Goal: Use online tool/utility: Utilize a website feature to perform a specific function

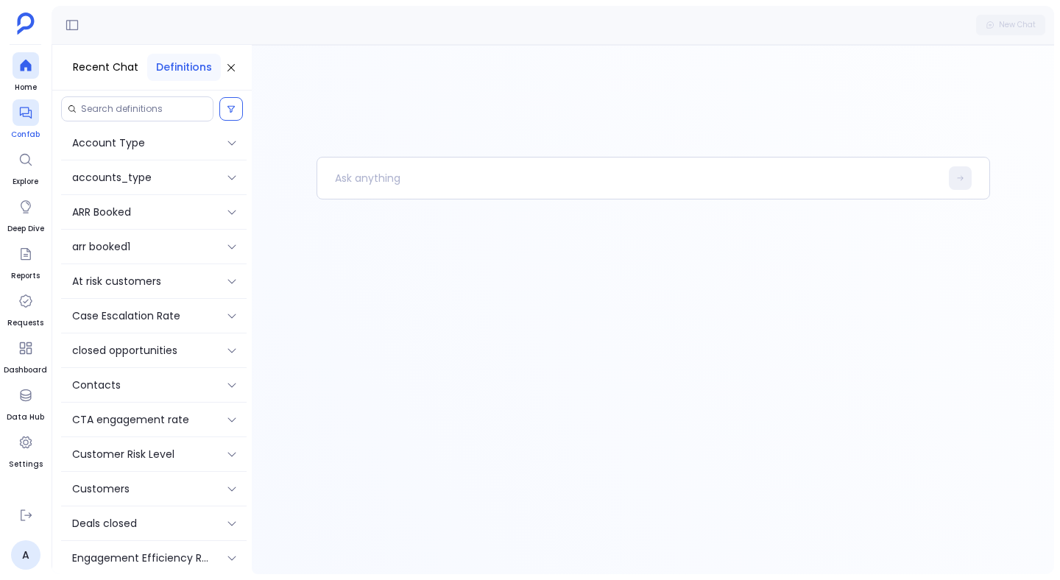
click at [18, 117] on icon at bounding box center [25, 112] width 15 height 15
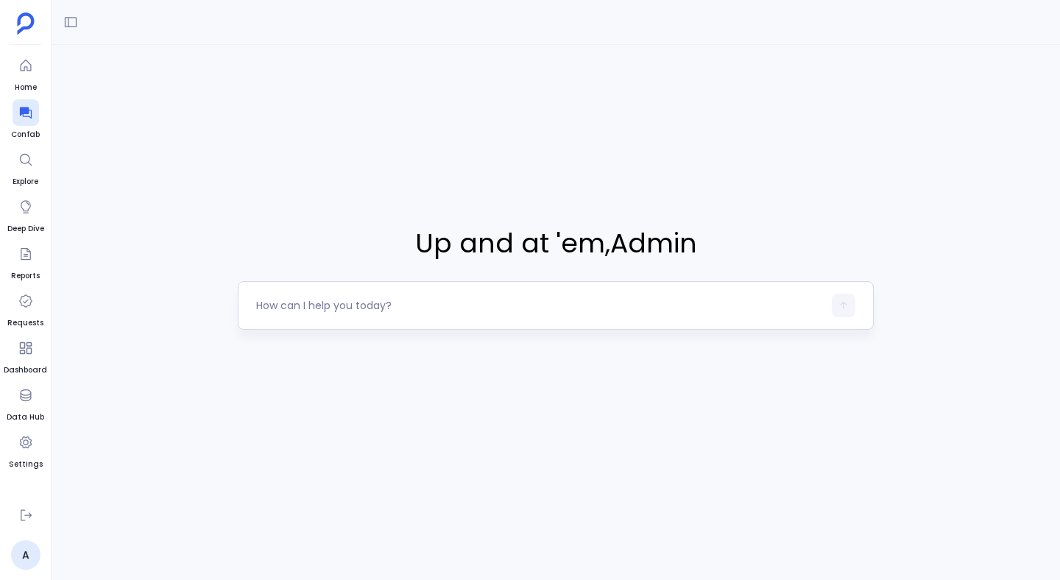
click at [372, 301] on textarea at bounding box center [539, 305] width 567 height 15
click at [68, 25] on icon at bounding box center [70, 22] width 15 height 15
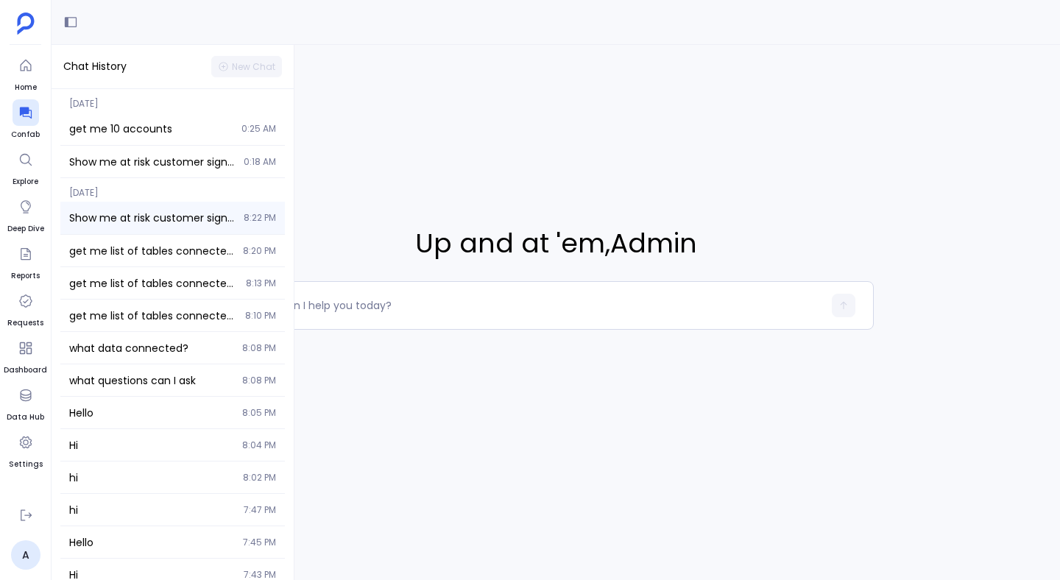
click at [132, 206] on div "Show me at risk customer signal analysis 8:22 PM" at bounding box center [172, 218] width 225 height 32
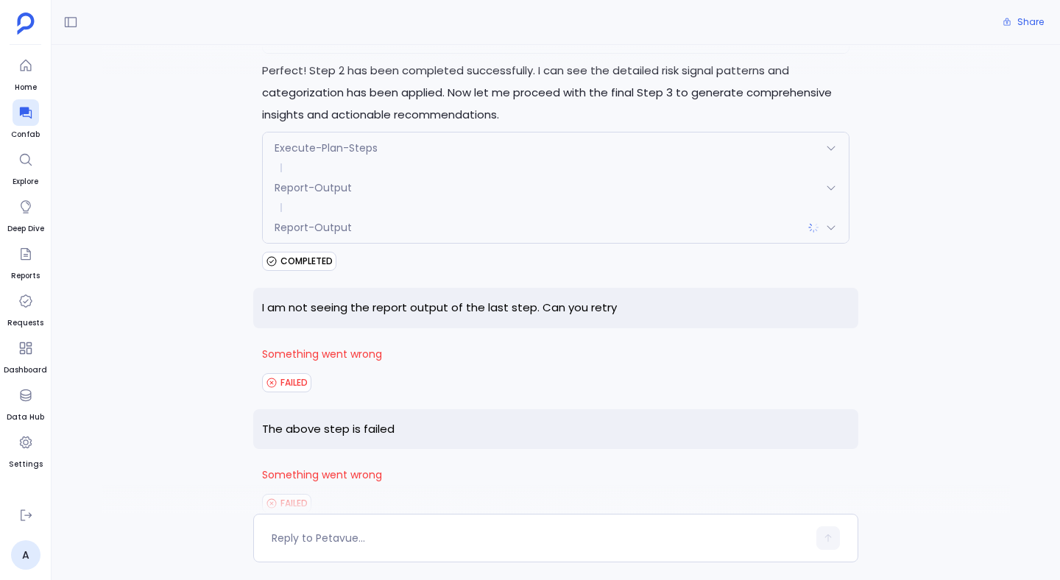
scroll to position [2777, 0]
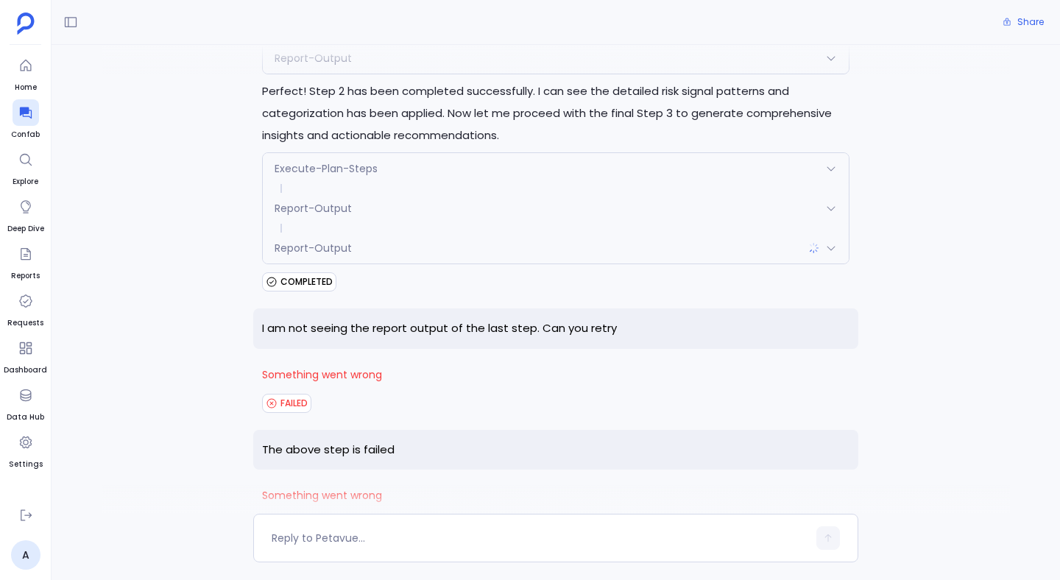
click at [288, 276] on span "COMPLETED" at bounding box center [307, 282] width 52 height 12
click at [311, 224] on span at bounding box center [556, 228] width 586 height 9
click at [324, 201] on span "Report-Output" at bounding box center [313, 208] width 77 height 15
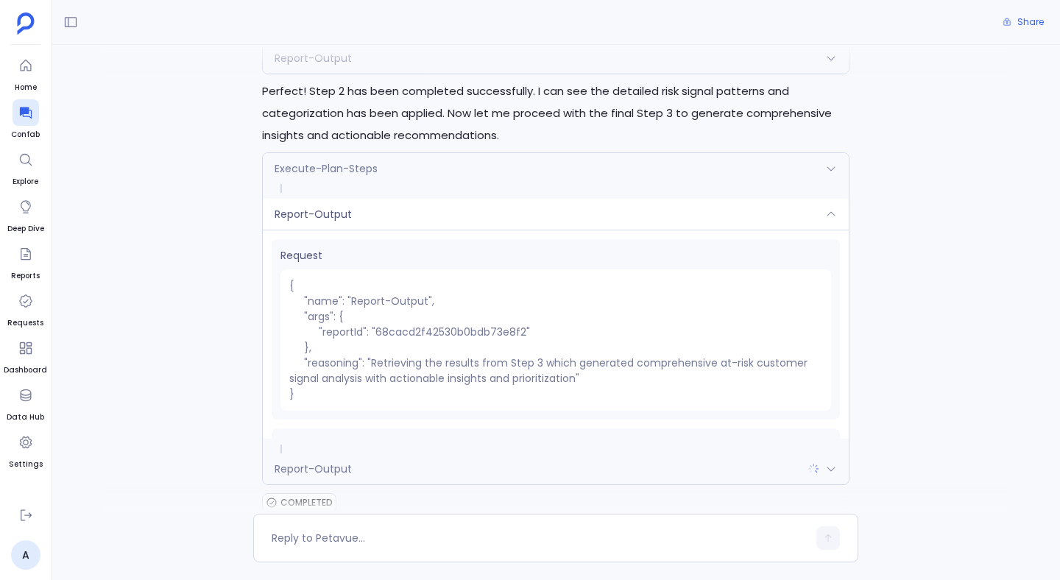
click at [336, 155] on div "Execute-Plan-Steps" at bounding box center [556, 168] width 586 height 31
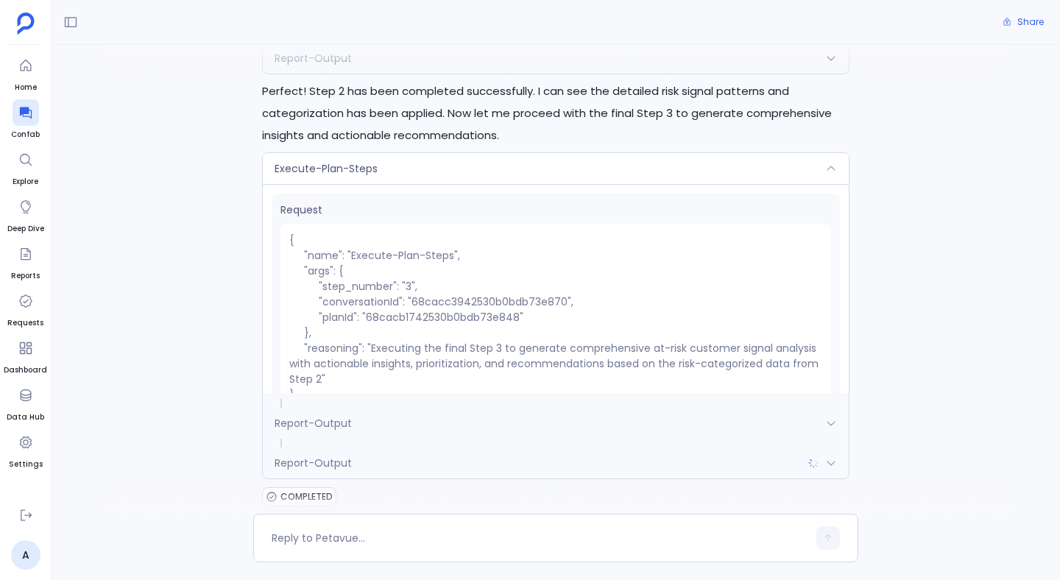
click at [335, 161] on span "Execute-Plan-Steps" at bounding box center [326, 168] width 103 height 15
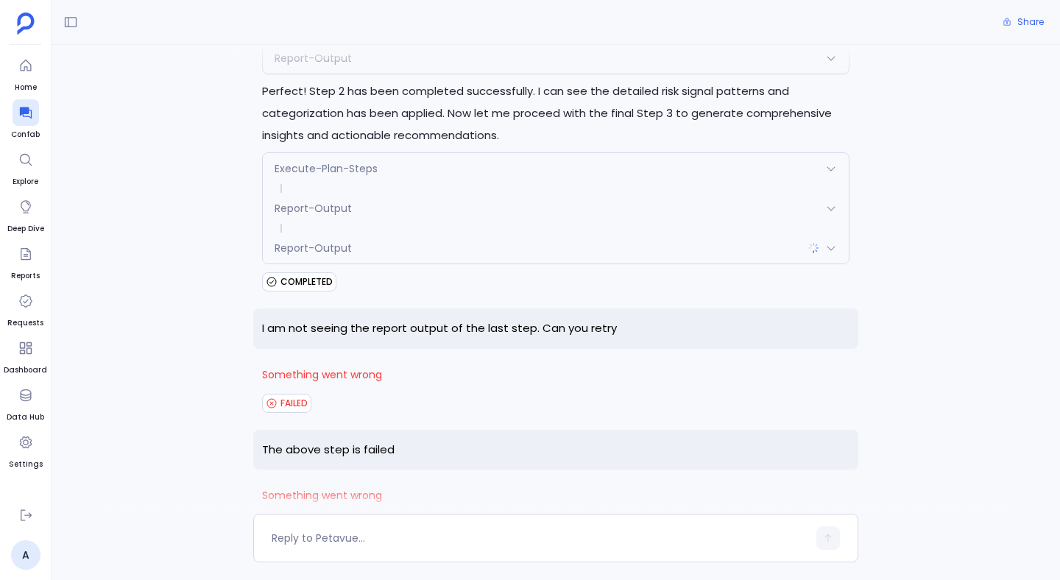
click at [340, 201] on span "Report-Output" at bounding box center [313, 208] width 77 height 15
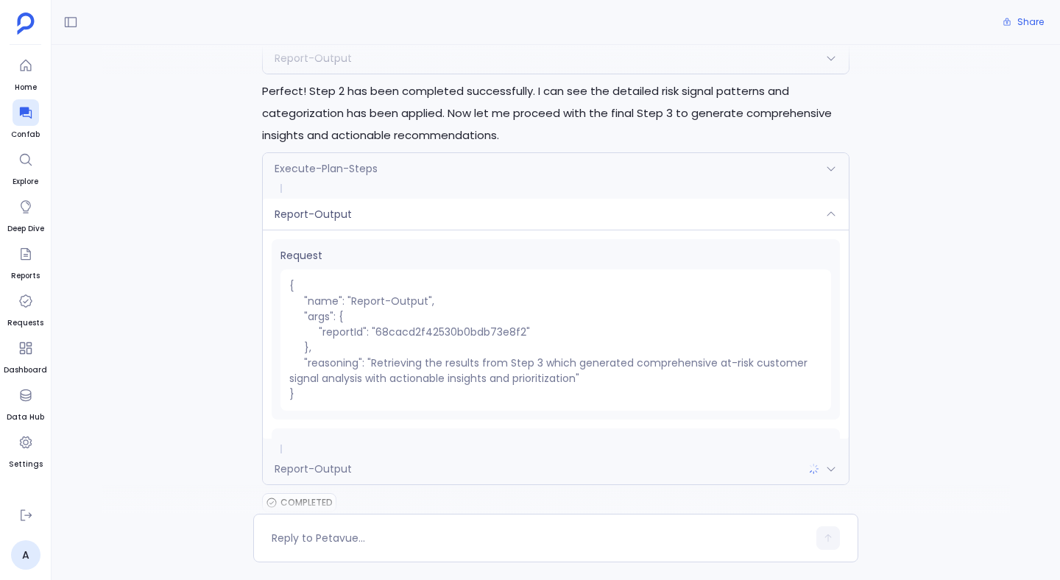
click at [340, 199] on div "Report-Output" at bounding box center [556, 214] width 586 height 31
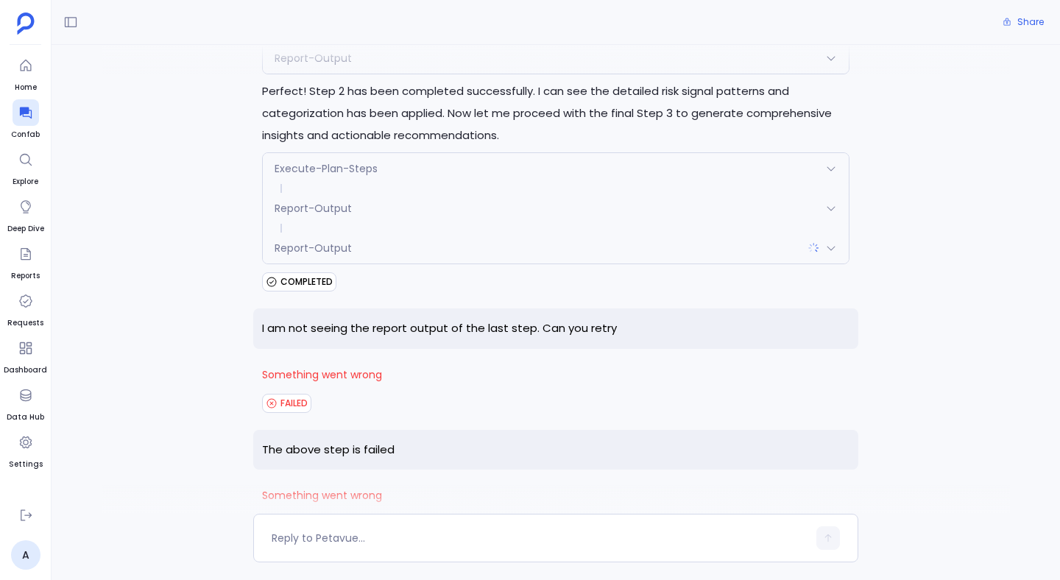
click at [345, 241] on span "Report-Output" at bounding box center [313, 248] width 77 height 15
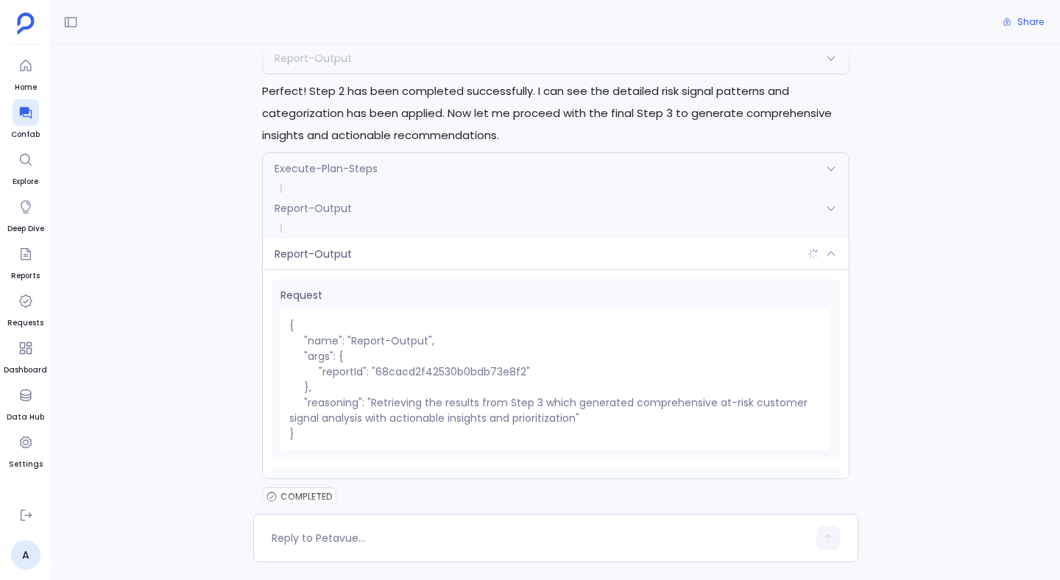
click at [345, 247] on span "Report-Output" at bounding box center [313, 254] width 77 height 15
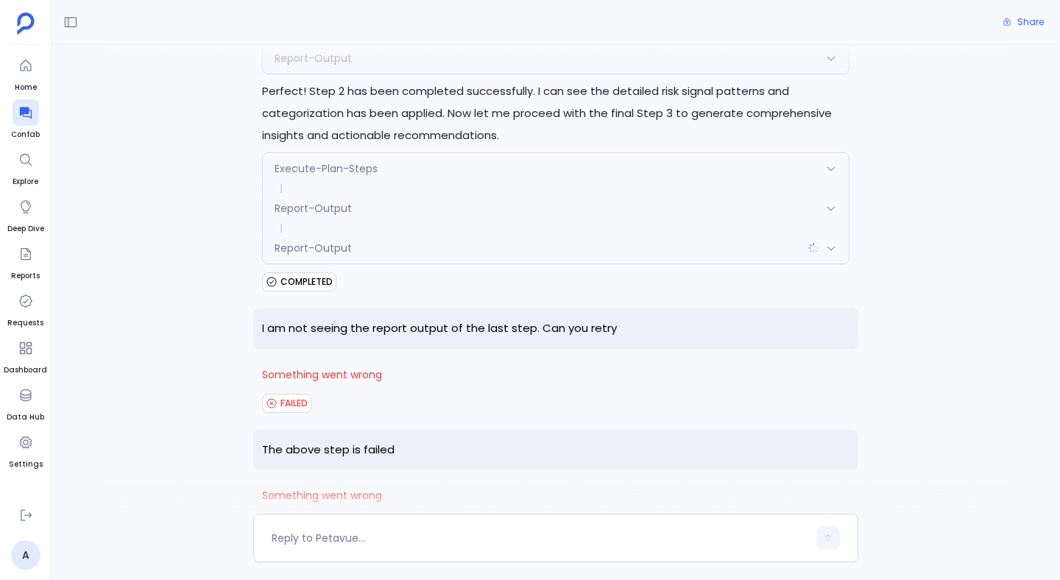
click at [345, 241] on span "Report-Output" at bounding box center [313, 248] width 77 height 15
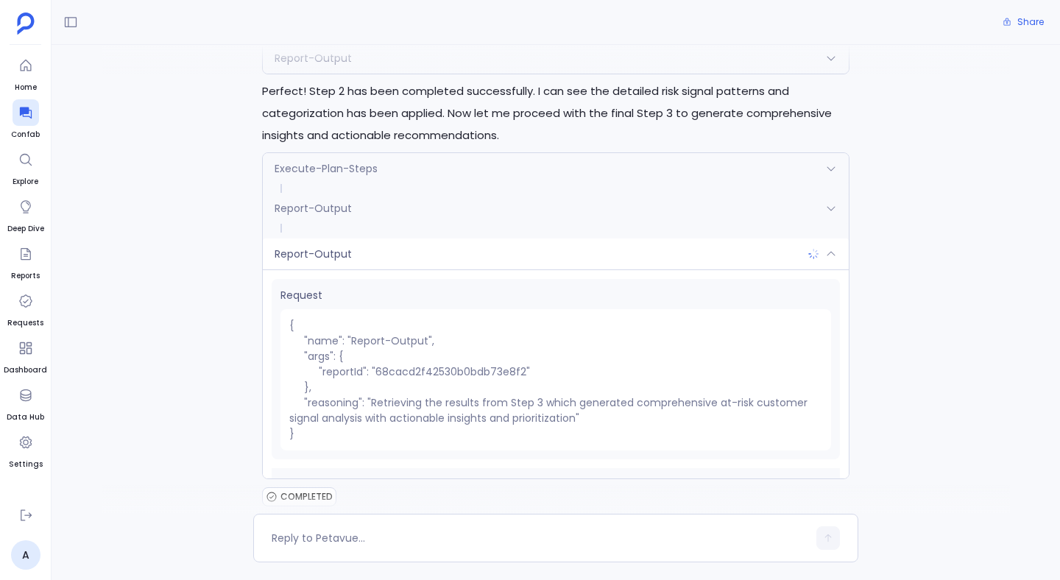
click at [345, 247] on span "Report-Output" at bounding box center [313, 254] width 77 height 15
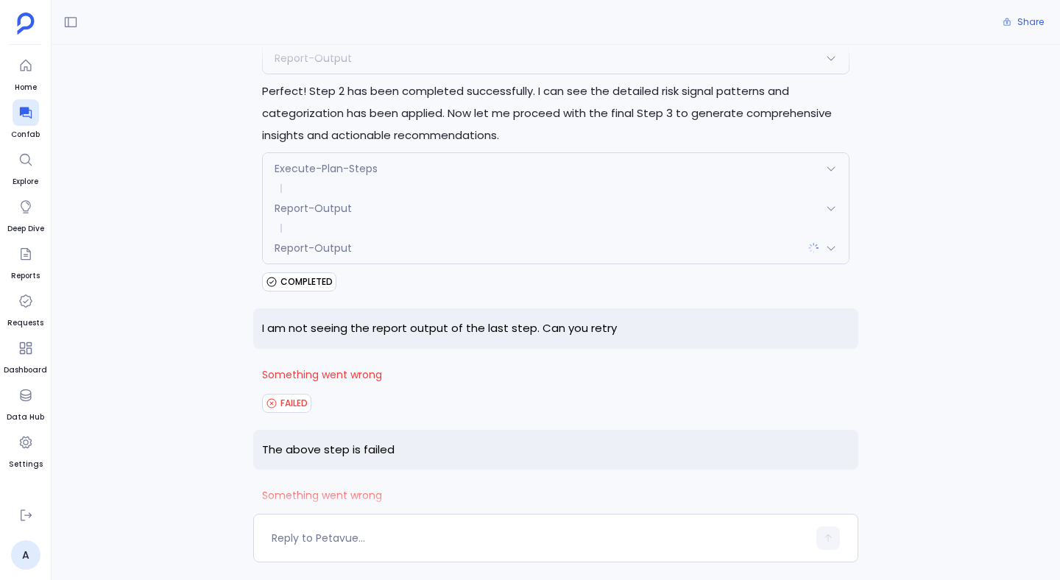
scroll to position [2927, 0]
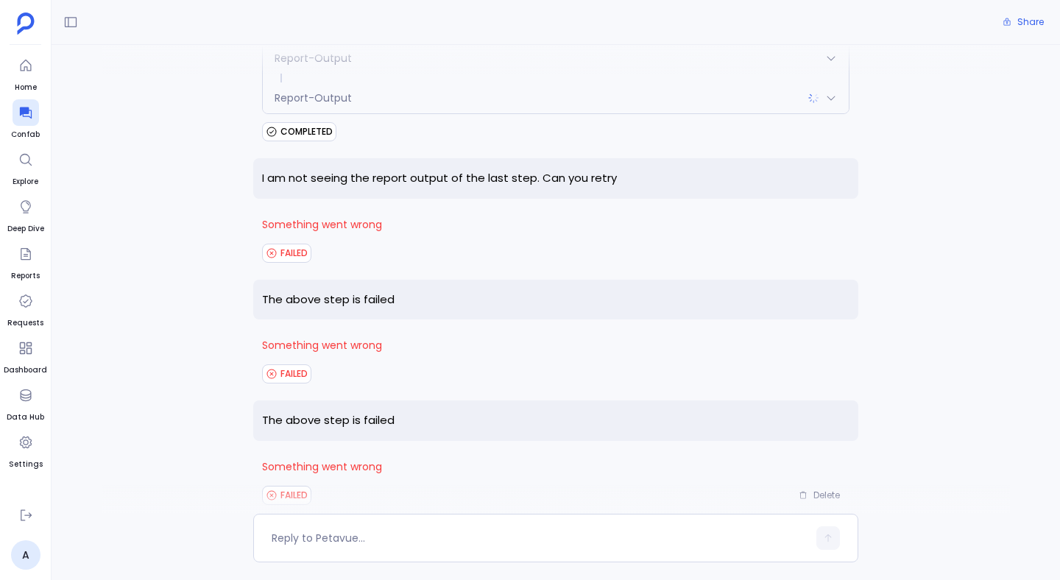
click at [293, 126] on span "COMPLETED" at bounding box center [307, 132] width 52 height 12
click at [324, 122] on span "COMPLETED" at bounding box center [299, 131] width 74 height 19
click at [314, 126] on span "COMPLETED" at bounding box center [307, 132] width 52 height 12
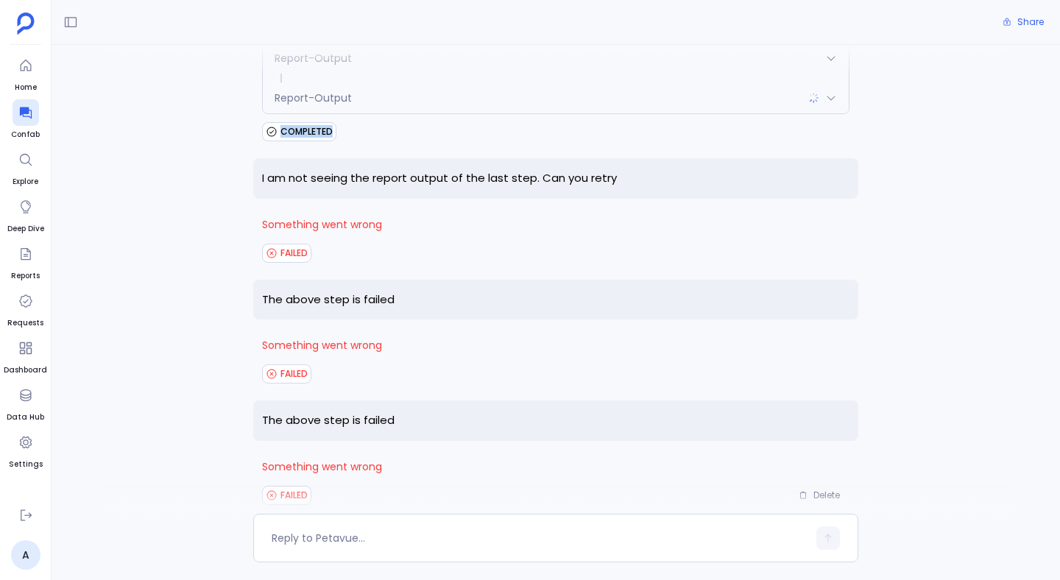
click at [314, 126] on span "COMPLETED" at bounding box center [307, 132] width 52 height 12
click at [337, 120] on div "COMPLETED" at bounding box center [556, 132] width 588 height 24
